Goal: Task Accomplishment & Management: Manage account settings

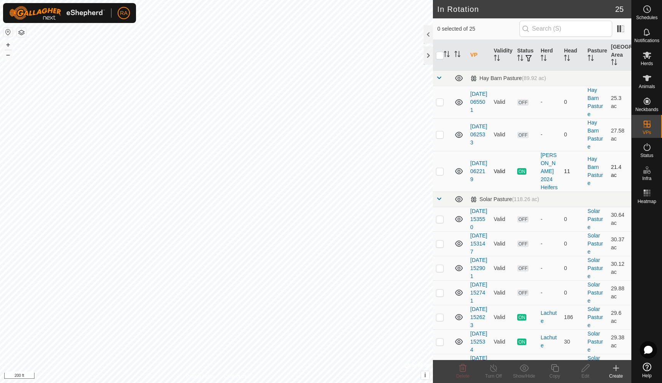
click at [442, 169] on p-checkbox at bounding box center [440, 171] width 8 height 6
checkbox input "true"
click at [442, 136] on p-checkbox at bounding box center [440, 134] width 8 height 6
checkbox input "true"
click at [646, 13] on circle at bounding box center [647, 9] width 7 height 7
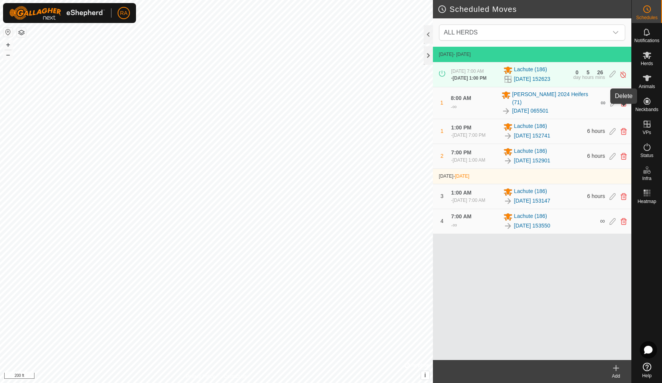
click at [623, 107] on icon at bounding box center [624, 103] width 6 height 7
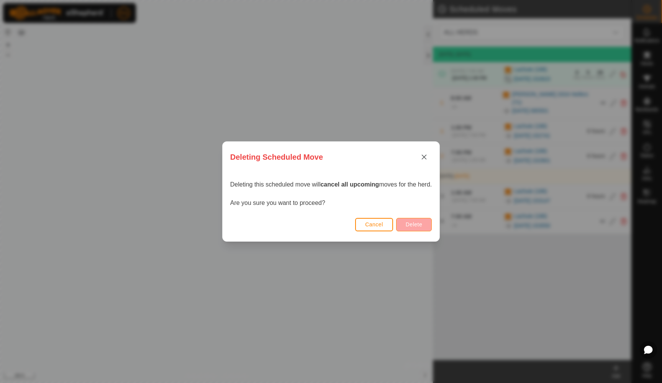
click at [414, 225] on span "Delete" at bounding box center [414, 225] width 16 height 6
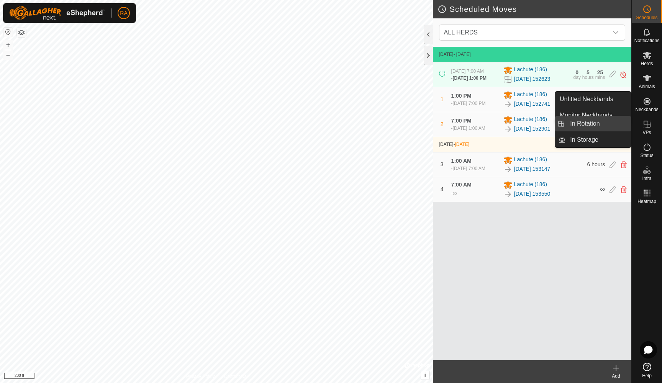
click at [590, 122] on link "In Rotation" at bounding box center [599, 123] width 66 height 15
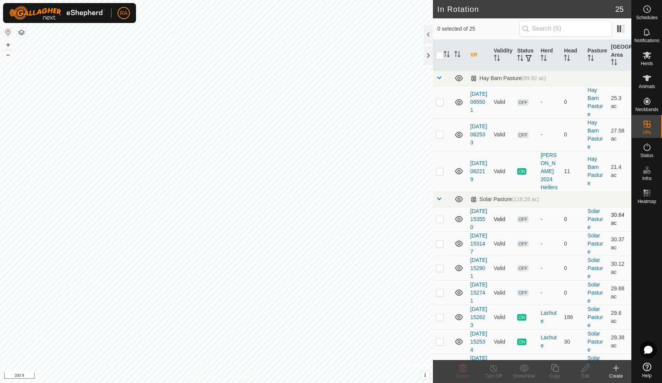
click at [443, 216] on p-checkbox at bounding box center [440, 219] width 8 height 6
checkbox input "true"
click at [439, 247] on p-checkbox at bounding box center [440, 244] width 8 height 6
checkbox input "true"
click at [442, 216] on p-checkbox at bounding box center [440, 219] width 8 height 6
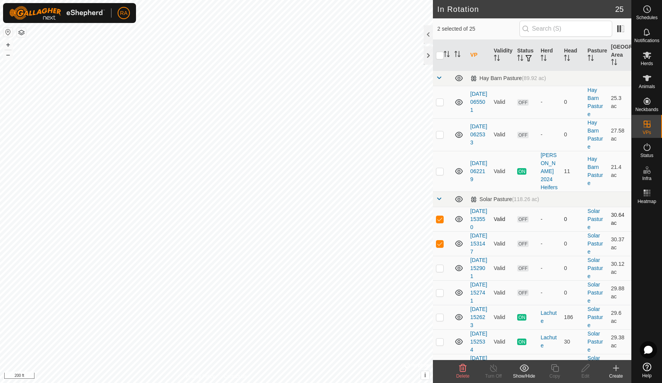
checkbox input "false"
click at [442, 247] on p-checkbox at bounding box center [440, 244] width 8 height 6
checkbox input "false"
click at [438, 168] on p-checkbox at bounding box center [440, 171] width 8 height 6
checkbox input "true"
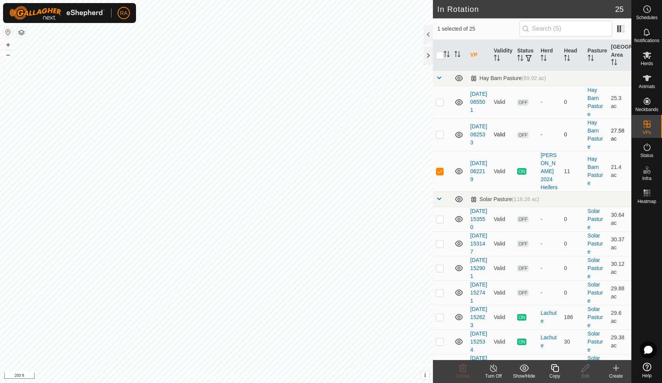
click at [439, 136] on p-checkbox at bounding box center [440, 134] width 8 height 6
click at [438, 134] on p-checkbox at bounding box center [440, 134] width 8 height 6
checkbox input "false"
click at [438, 103] on p-checkbox at bounding box center [440, 102] width 8 height 6
checkbox input "true"
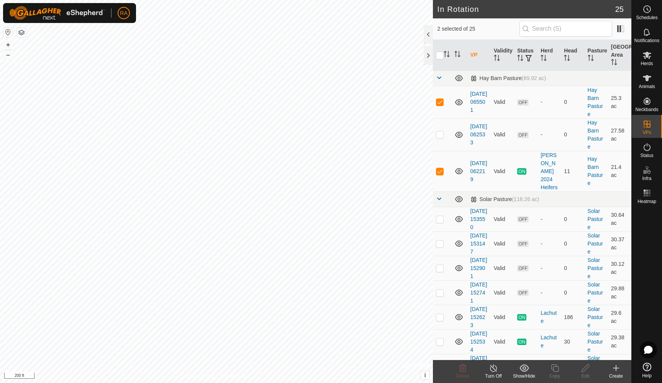
click at [495, 370] on icon at bounding box center [494, 368] width 10 height 9
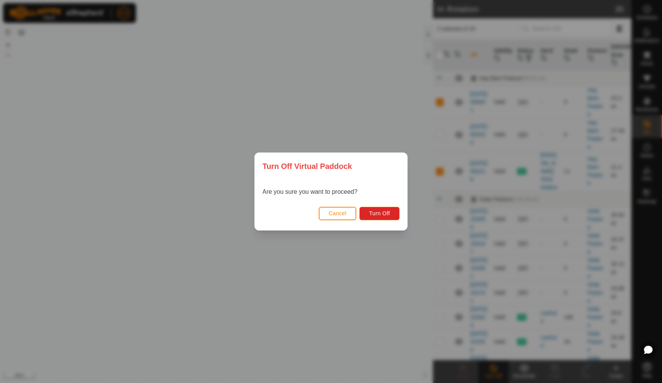
click at [329, 218] on button "Cancel" at bounding box center [338, 213] width 38 height 13
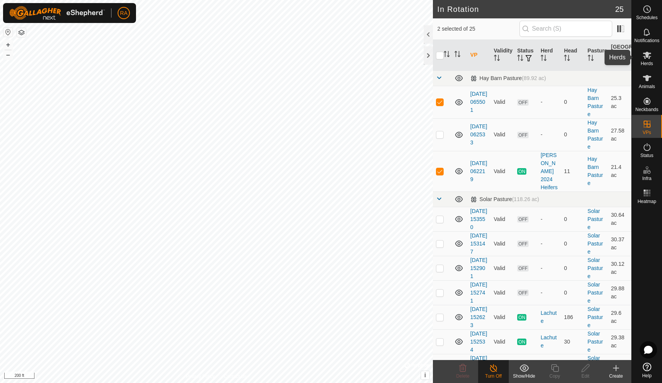
click at [649, 56] on icon at bounding box center [647, 55] width 8 height 7
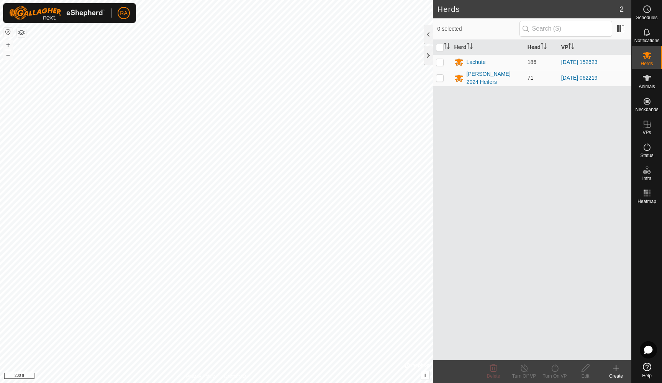
click at [444, 77] on td at bounding box center [442, 78] width 18 height 16
checkbox input "true"
click at [555, 373] on div "Turn On VP" at bounding box center [555, 376] width 31 height 7
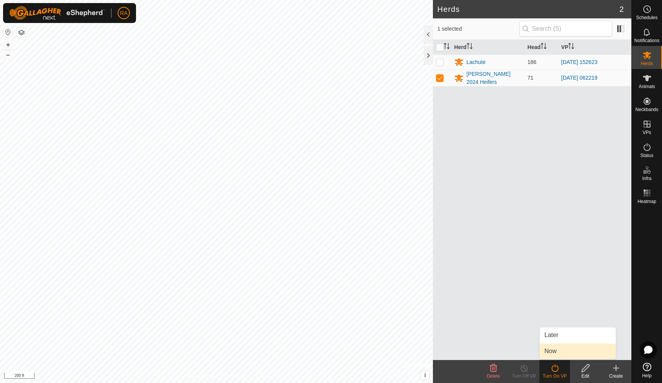
click at [551, 353] on link "Now" at bounding box center [578, 351] width 76 height 15
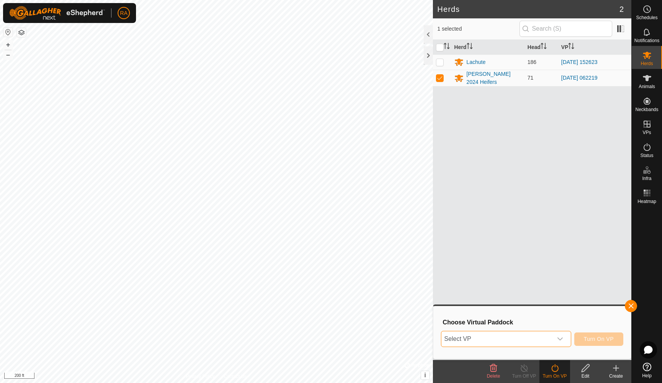
click at [506, 344] on span "Select VP" at bounding box center [497, 339] width 111 height 15
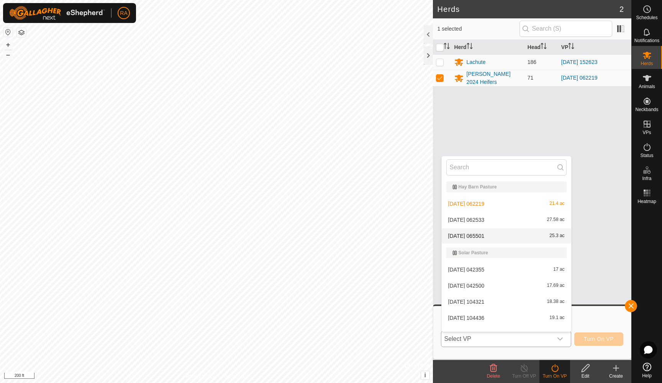
click at [466, 234] on li "[DATE] 065501 25.3 ac" at bounding box center [507, 235] width 130 height 15
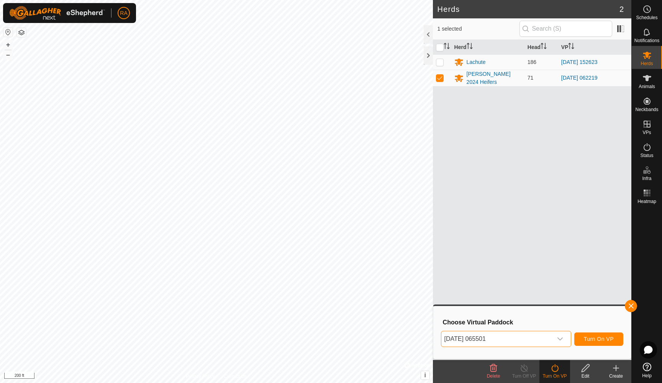
click at [601, 338] on span "Turn On VP" at bounding box center [599, 339] width 30 height 6
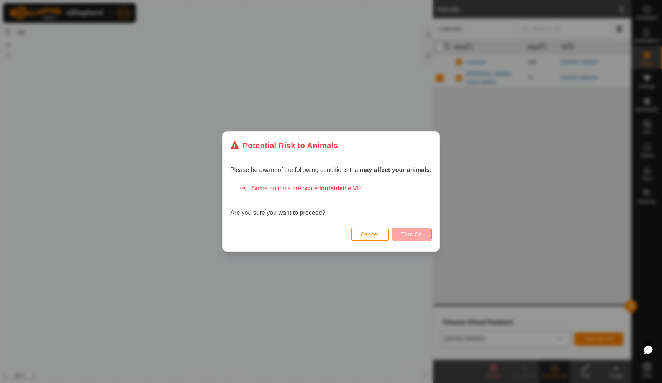
click at [421, 236] on span "Turn On" at bounding box center [412, 235] width 21 height 6
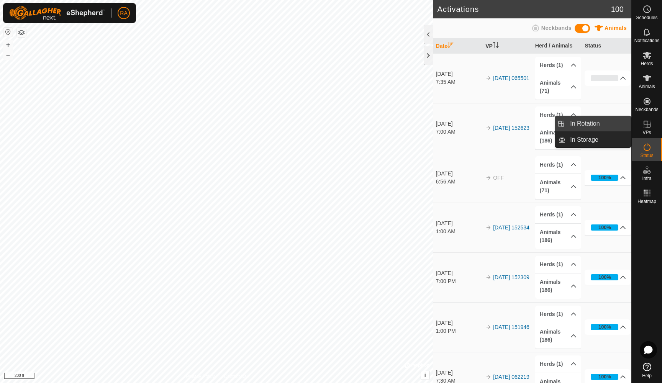
click at [592, 125] on link "In Rotation" at bounding box center [599, 123] width 66 height 15
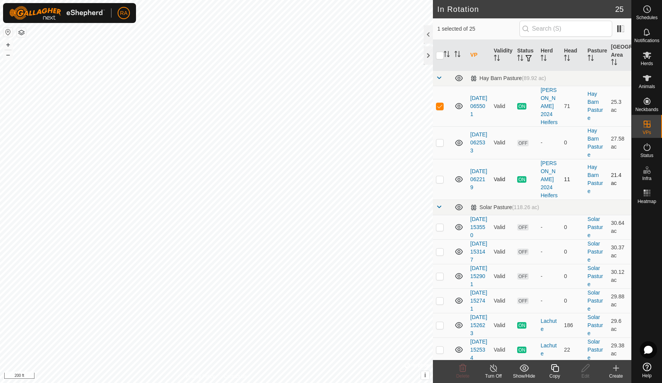
click at [442, 176] on p-checkbox at bounding box center [440, 179] width 8 height 6
checkbox input "true"
click at [492, 371] on icon at bounding box center [493, 369] width 7 height 8
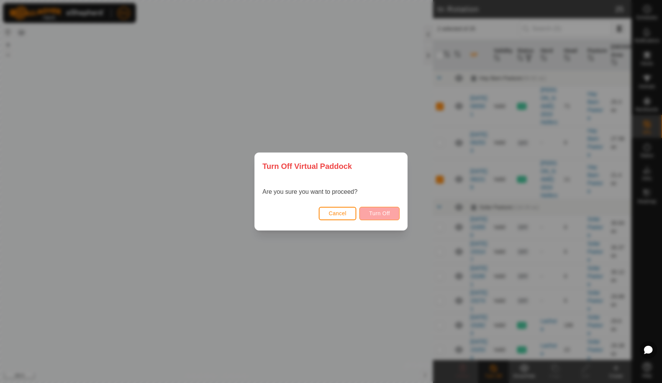
click at [382, 216] on span "Turn Off" at bounding box center [379, 213] width 21 height 6
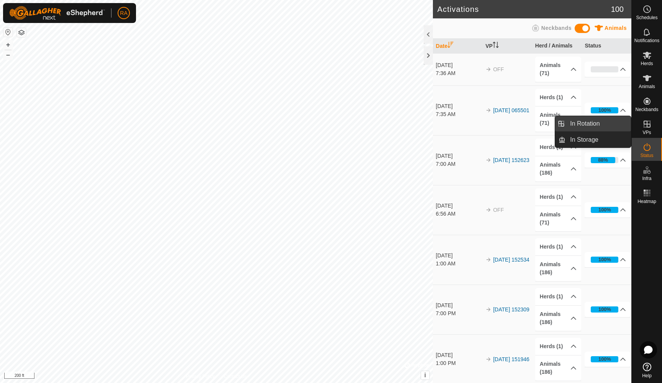
click at [592, 123] on link "In Rotation" at bounding box center [599, 123] width 66 height 15
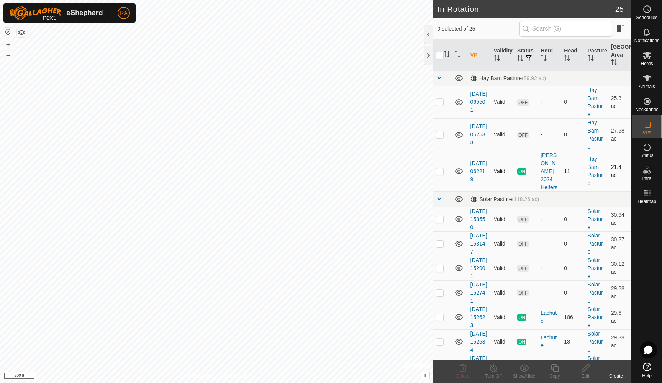
click at [440, 171] on td at bounding box center [442, 171] width 18 height 41
click at [440, 171] on p-checkbox at bounding box center [440, 171] width 8 height 6
checkbox input "false"
click at [439, 137] on p-checkbox at bounding box center [440, 134] width 8 height 6
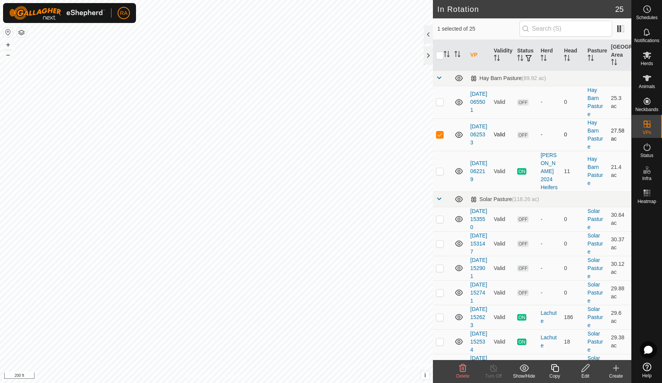
checkbox input "false"
click at [443, 102] on p-checkbox at bounding box center [440, 102] width 8 height 6
checkbox input "true"
click at [646, 57] on icon at bounding box center [647, 55] width 8 height 7
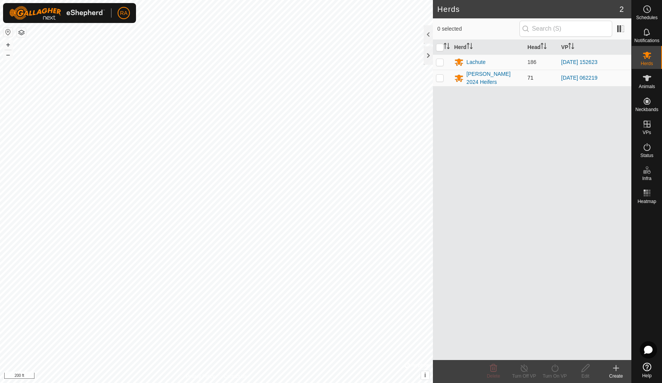
click at [440, 79] on p-checkbox at bounding box center [440, 78] width 8 height 6
checkbox input "true"
click at [555, 370] on icon at bounding box center [555, 368] width 10 height 9
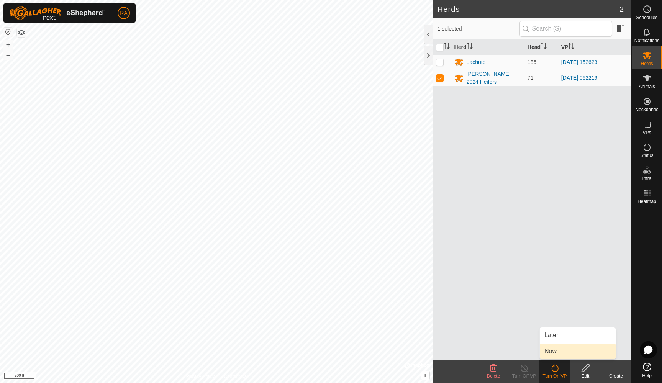
click at [556, 350] on link "Now" at bounding box center [578, 351] width 76 height 15
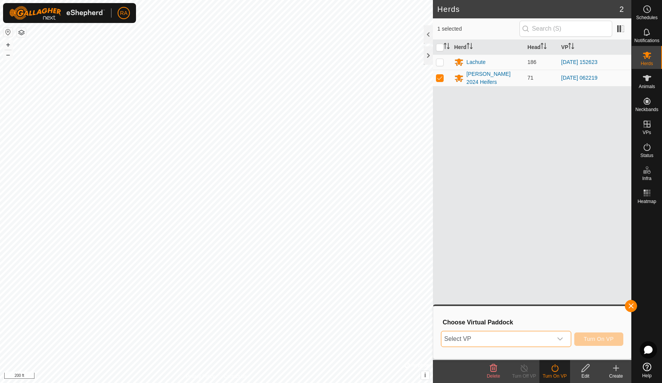
click at [522, 343] on span "Select VP" at bounding box center [497, 339] width 111 height 15
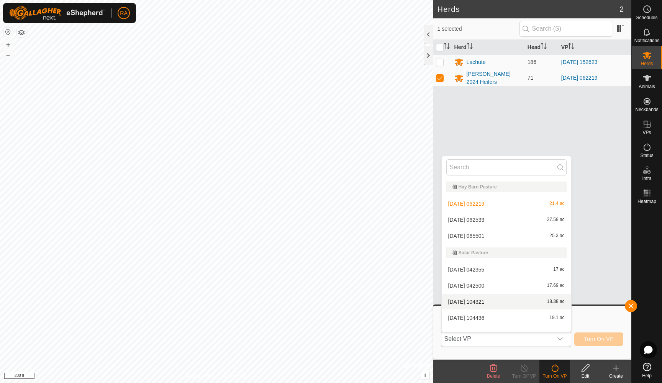
scroll to position [2, 0]
click at [470, 233] on li "[DATE] 065501 25.3 ac" at bounding box center [507, 234] width 130 height 15
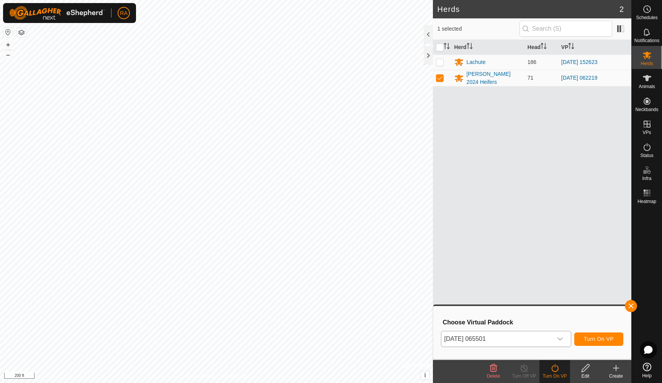
click at [605, 340] on span "Turn On VP" at bounding box center [599, 339] width 30 height 6
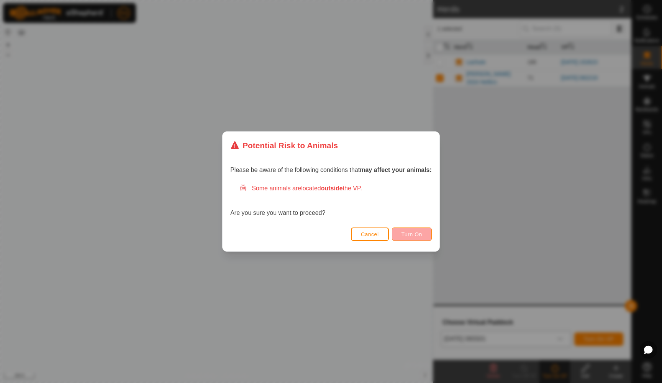
click at [421, 235] on span "Turn On" at bounding box center [412, 235] width 21 height 6
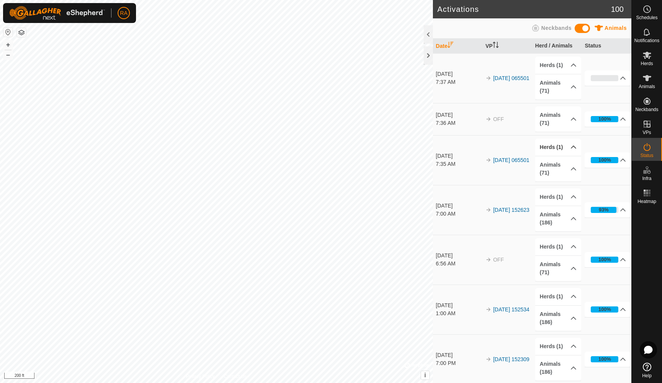
click at [568, 149] on p-accordion-header "Herds (1)" at bounding box center [559, 147] width 46 height 17
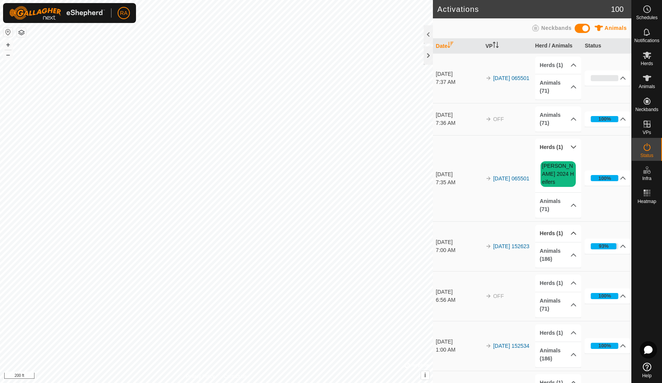
click at [569, 226] on p-accordion-header "Herds (1)" at bounding box center [559, 233] width 46 height 17
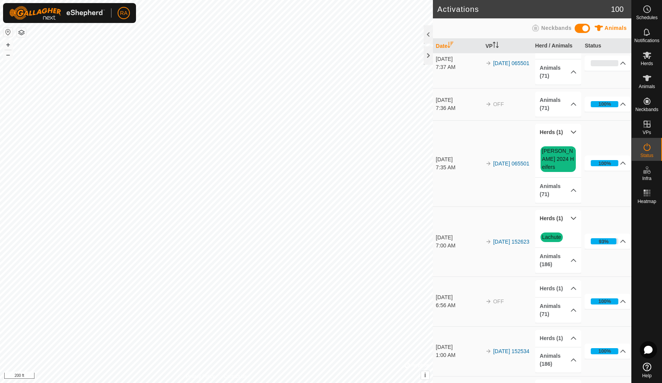
scroll to position [16, 0]
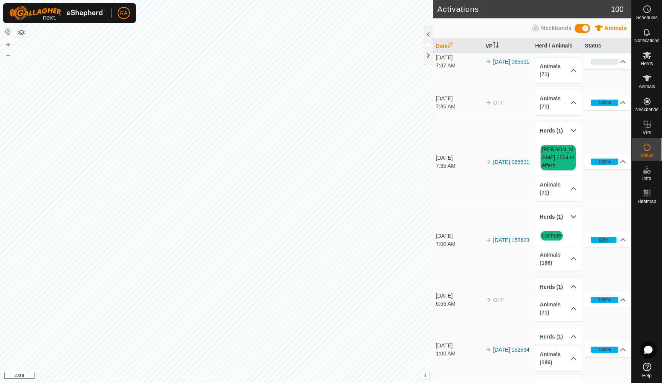
click at [570, 280] on p-accordion-header "Herds (1)" at bounding box center [559, 287] width 46 height 17
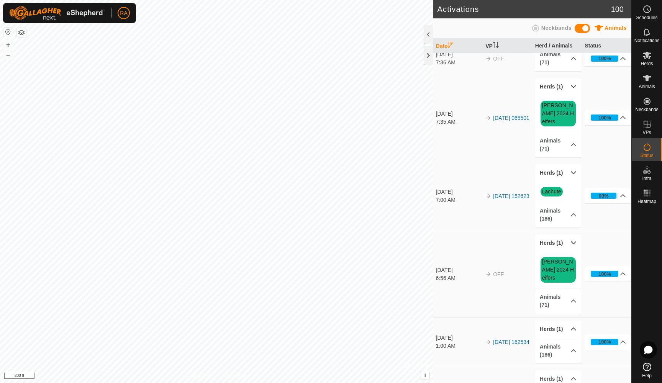
scroll to position [69, 0]
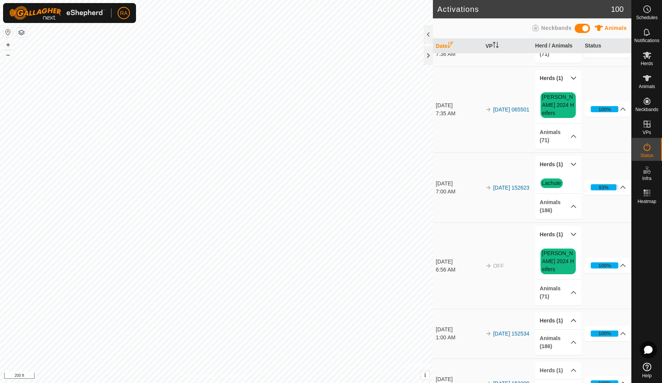
click at [568, 312] on p-accordion-header "Herds (1)" at bounding box center [559, 320] width 46 height 17
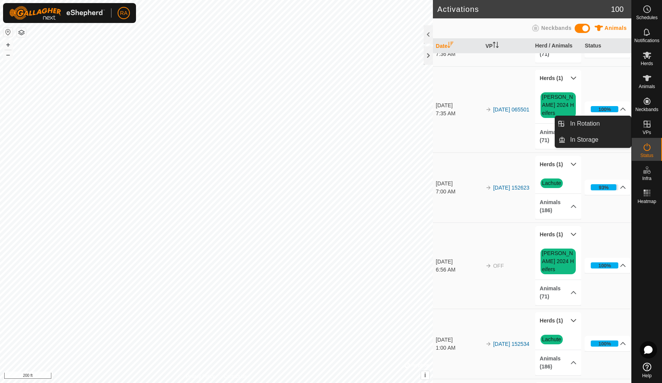
click at [647, 128] on icon at bounding box center [647, 124] width 9 height 9
click at [645, 127] on icon at bounding box center [647, 124] width 9 height 9
click at [581, 128] on link "In Rotation" at bounding box center [599, 123] width 66 height 15
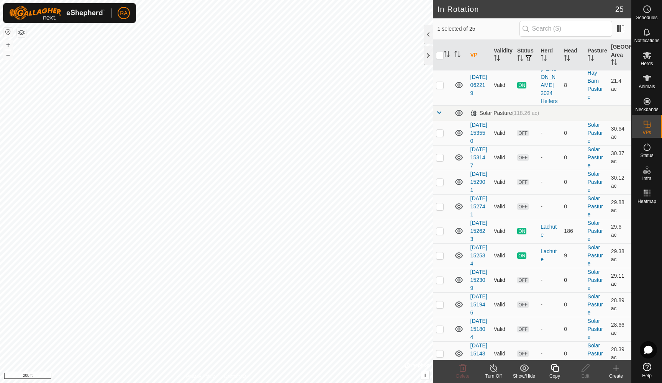
scroll to position [93, 0]
click at [441, 211] on p-checkbox at bounding box center [440, 208] width 8 height 6
checkbox input "false"
click at [443, 285] on p-checkbox at bounding box center [440, 282] width 8 height 6
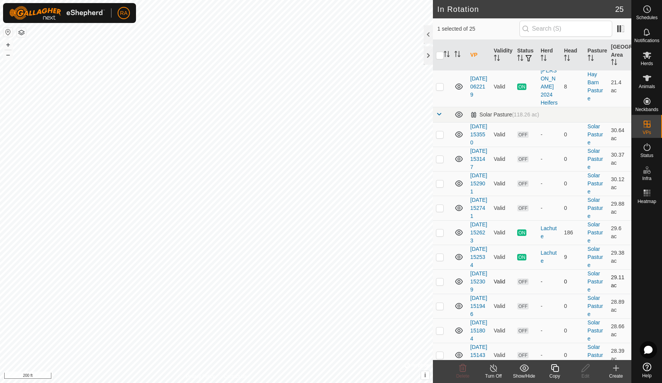
checkbox input "true"
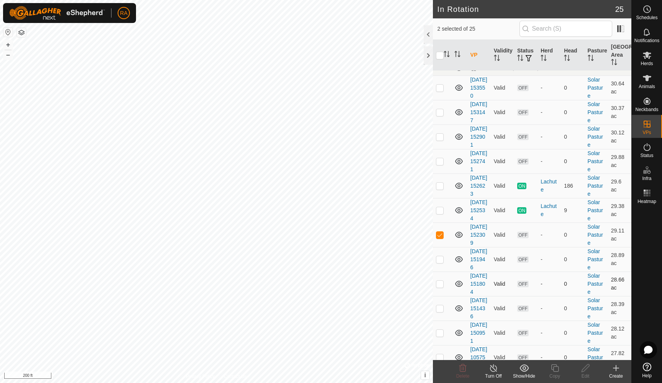
scroll to position [157, 0]
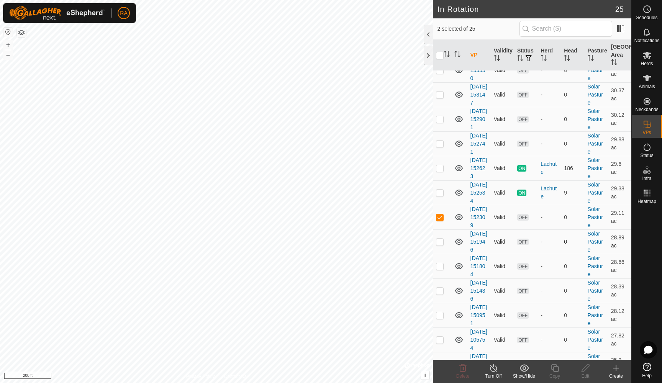
click at [440, 245] on p-checkbox at bounding box center [440, 242] width 8 height 6
checkbox input "true"
click at [440, 279] on td at bounding box center [442, 266] width 18 height 25
checkbox input "true"
click at [440, 294] on p-checkbox at bounding box center [440, 291] width 8 height 6
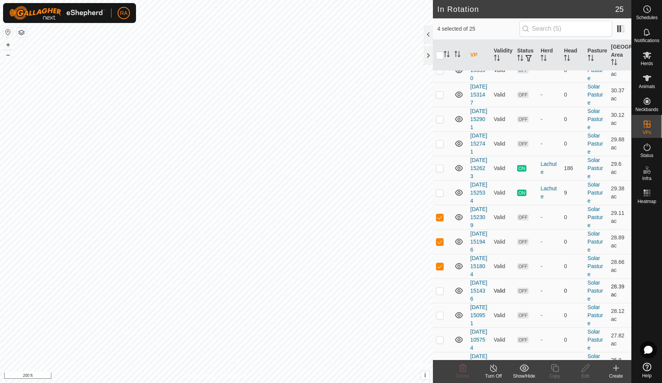
checkbox input "true"
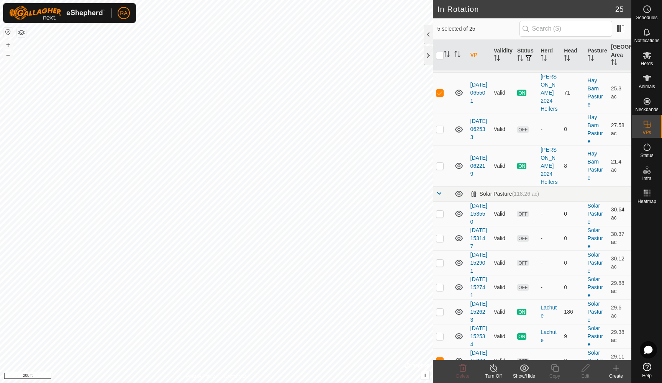
scroll to position [0, 0]
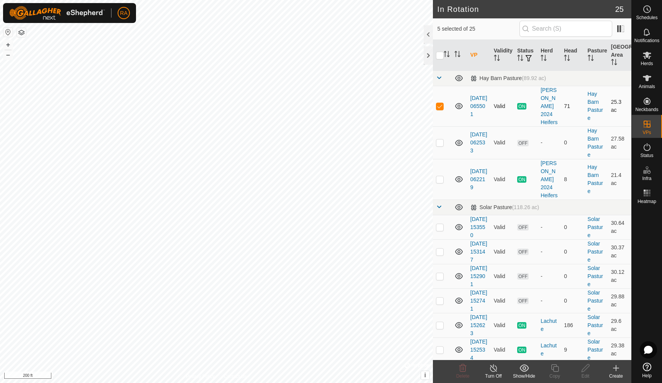
click at [443, 105] on p-checkbox at bounding box center [440, 106] width 8 height 6
checkbox input "false"
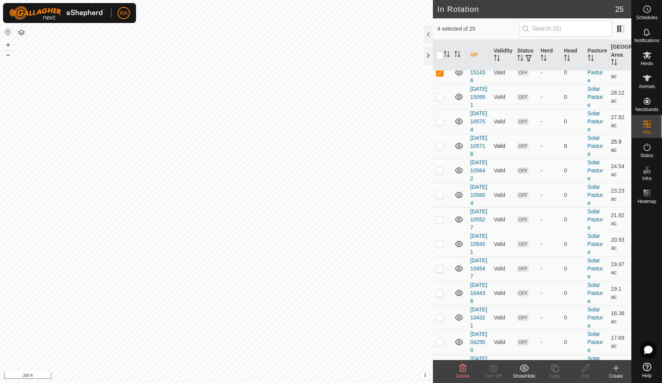
scroll to position [377, 0]
click at [444, 99] on p-checkbox at bounding box center [440, 95] width 8 height 6
checkbox input "true"
click at [443, 123] on p-checkbox at bounding box center [440, 120] width 8 height 6
checkbox input "true"
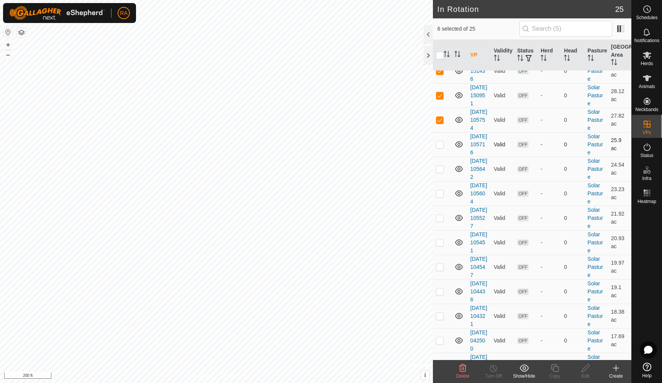
drag, startPoint x: 438, startPoint y: 229, endPoint x: 441, endPoint y: 232, distance: 4.1
click at [439, 148] on p-checkbox at bounding box center [440, 144] width 8 height 6
checkbox input "true"
click at [442, 172] on p-checkbox at bounding box center [440, 169] width 8 height 6
checkbox input "true"
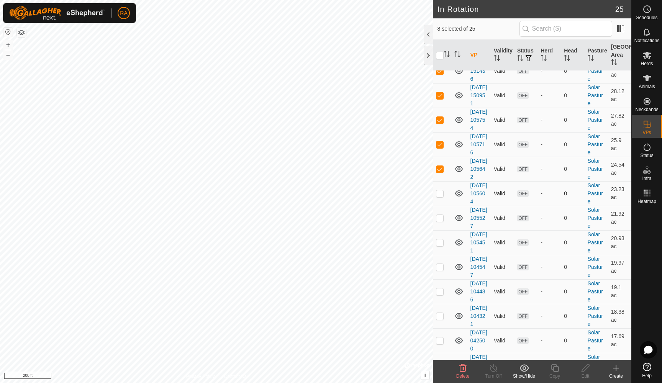
click at [440, 197] on p-checkbox at bounding box center [440, 194] width 8 height 6
checkbox input "true"
click at [441, 221] on p-checkbox at bounding box center [440, 218] width 8 height 6
checkbox input "true"
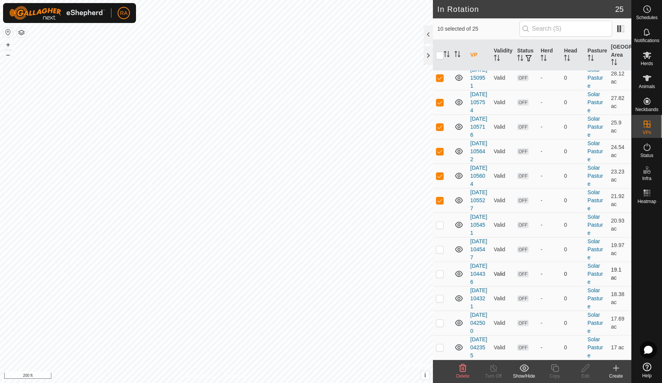
scroll to position [486, 0]
click at [439, 228] on p-checkbox at bounding box center [440, 225] width 8 height 6
checkbox input "true"
click at [441, 253] on p-checkbox at bounding box center [440, 249] width 8 height 6
checkbox input "true"
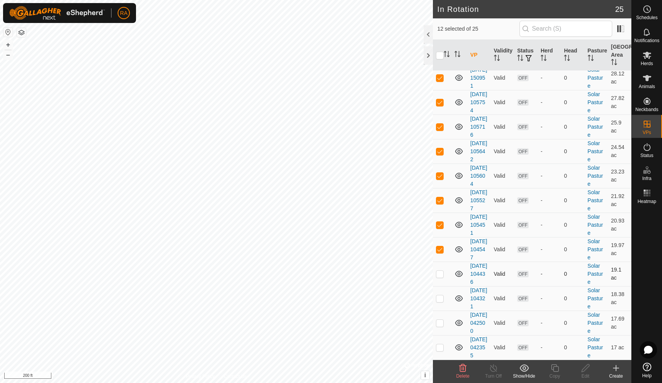
click at [442, 277] on p-checkbox at bounding box center [440, 274] width 8 height 6
checkbox input "true"
click at [441, 302] on p-checkbox at bounding box center [440, 299] width 8 height 6
checkbox input "true"
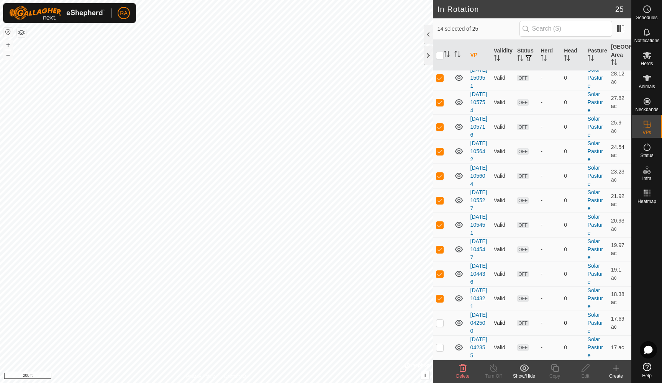
click at [441, 320] on p-checkbox at bounding box center [440, 323] width 8 height 6
checkbox input "true"
click at [442, 345] on p-checkbox at bounding box center [440, 348] width 8 height 6
checkbox input "true"
click at [462, 368] on icon at bounding box center [463, 369] width 7 height 8
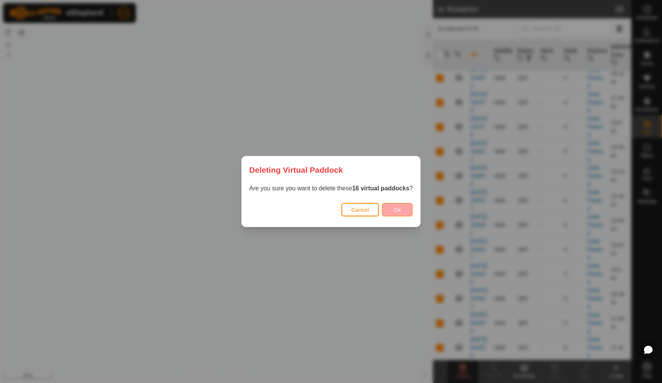
click at [411, 212] on button "Ok" at bounding box center [397, 209] width 31 height 13
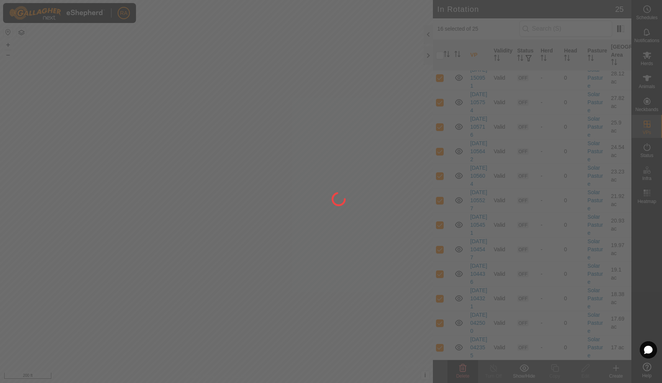
checkbox input "false"
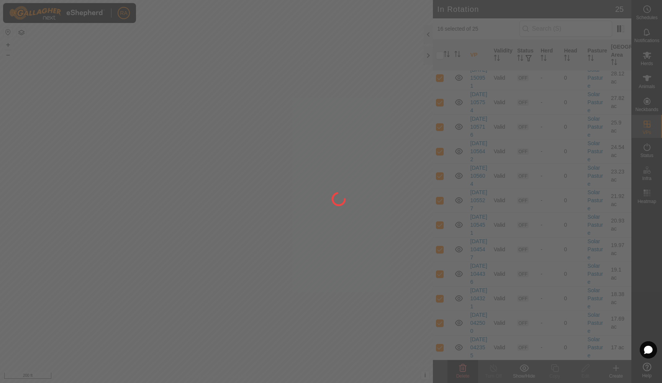
checkbox input "false"
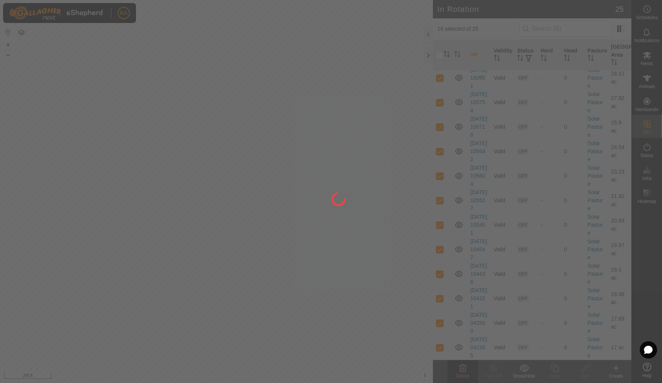
checkbox input "false"
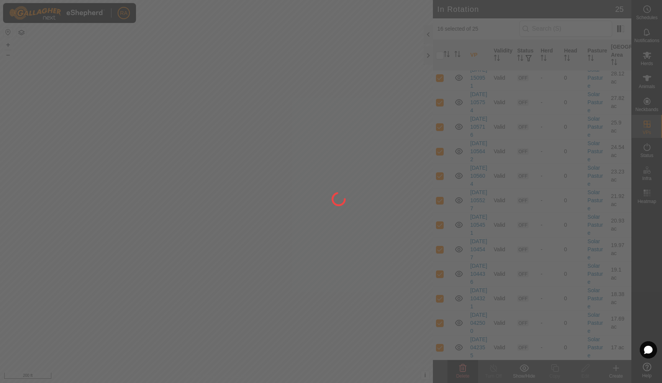
checkbox input "false"
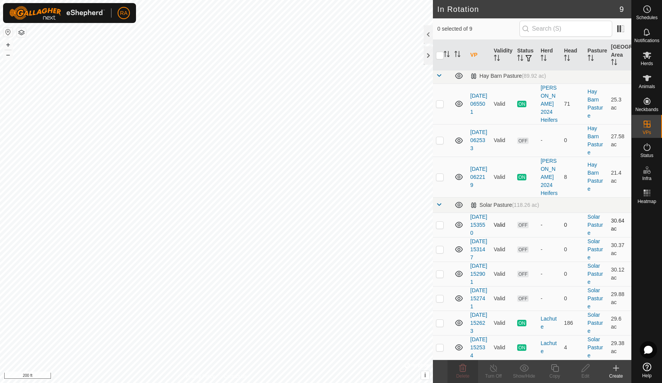
scroll to position [0, 0]
